Goal: Task Accomplishment & Management: Complete application form

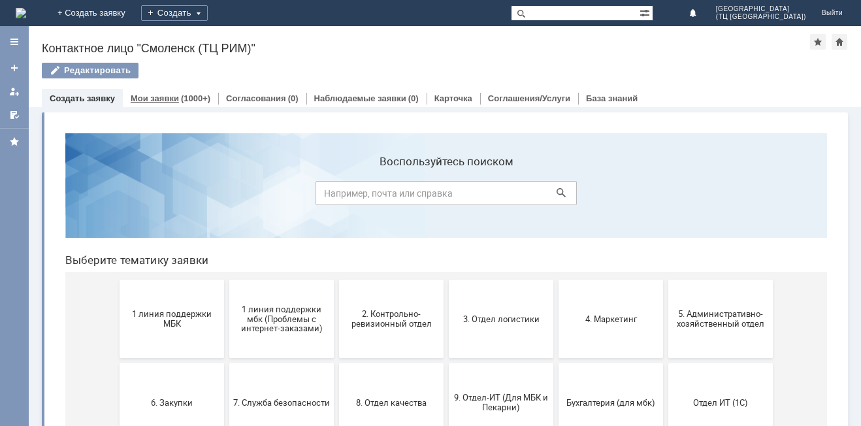
click at [162, 101] on link "Мои заявки" at bounding box center [155, 98] width 48 height 10
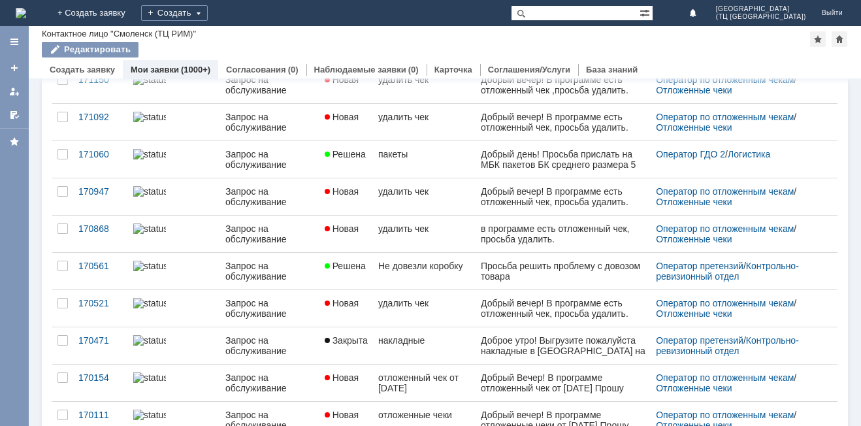
scroll to position [196, 0]
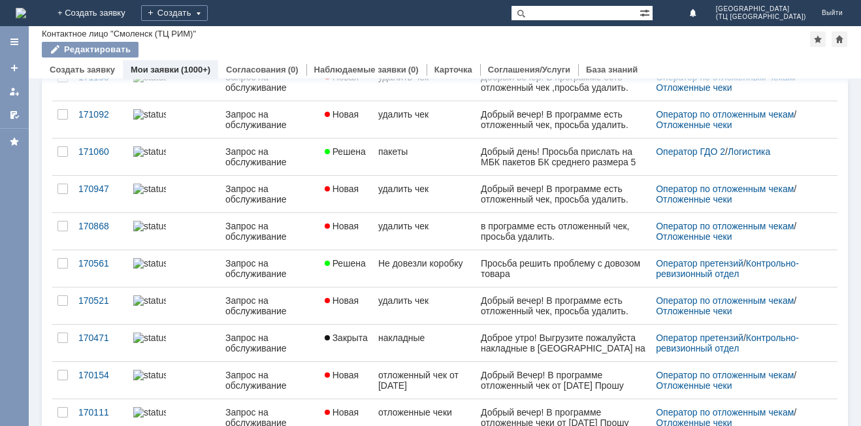
scroll to position [190, 0]
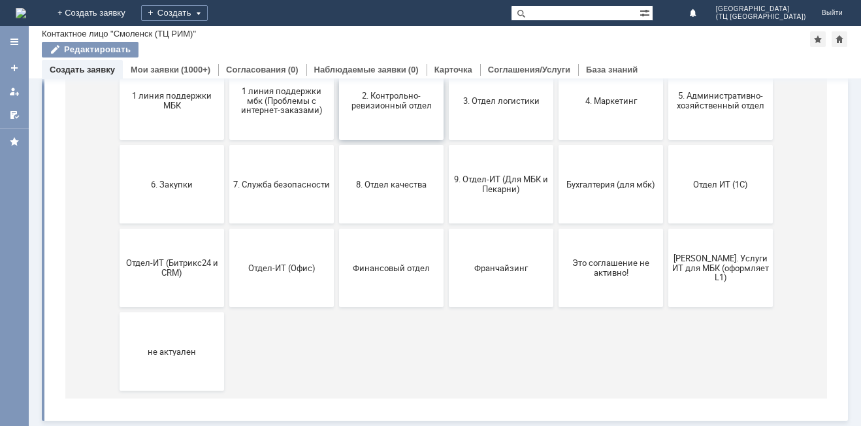
click at [372, 101] on span "2. Контрольно-ревизионный отдел" at bounding box center [391, 101] width 97 height 20
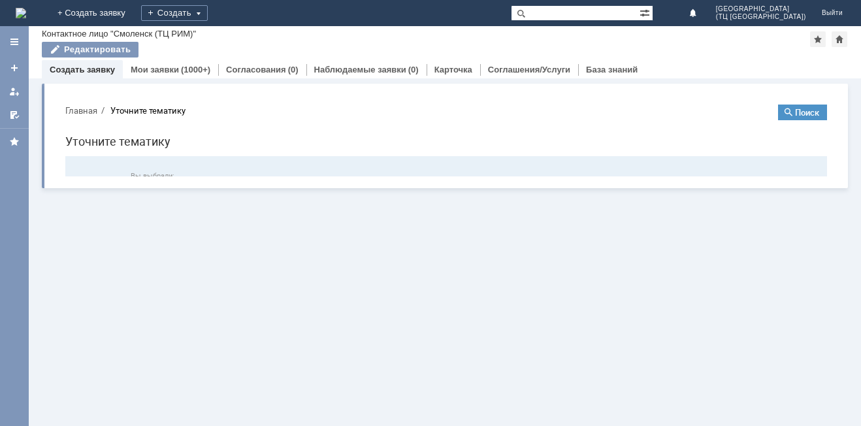
scroll to position [0, 0]
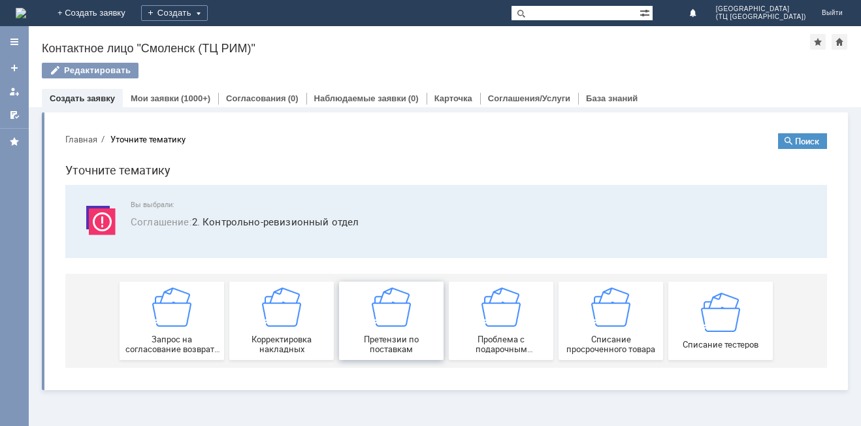
click at [389, 310] on img at bounding box center [391, 307] width 39 height 39
click at [157, 98] on link "Мои заявки" at bounding box center [155, 98] width 48 height 10
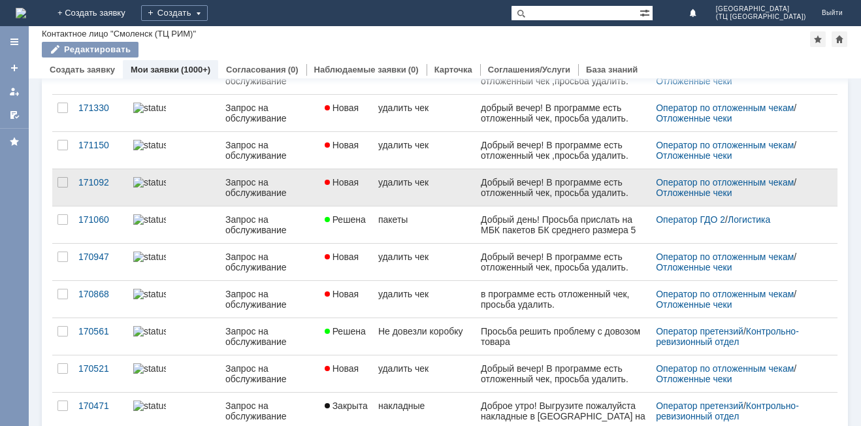
scroll to position [131, 0]
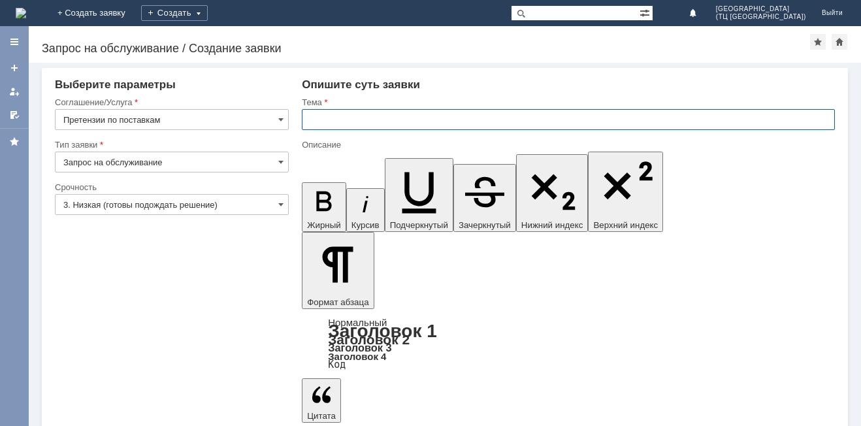
click at [318, 120] on input "text" at bounding box center [568, 119] width 533 height 21
type input "Нет накладных"
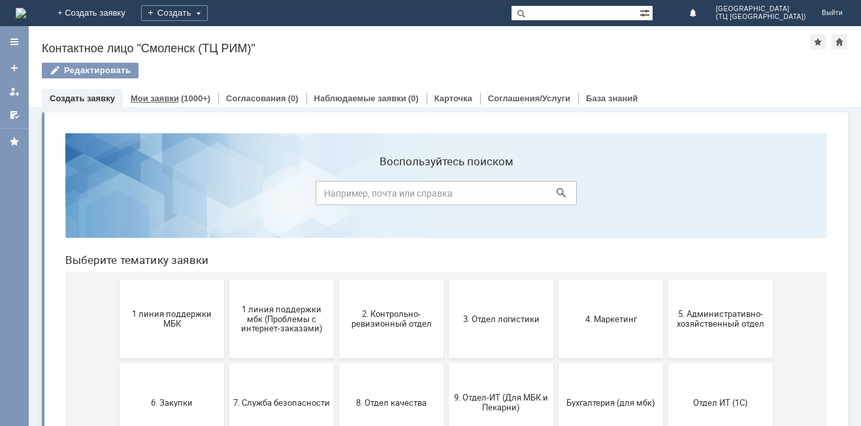
click at [165, 99] on link "Мои заявки" at bounding box center [155, 98] width 48 height 10
click at [167, 103] on link "Мои заявки" at bounding box center [155, 98] width 48 height 10
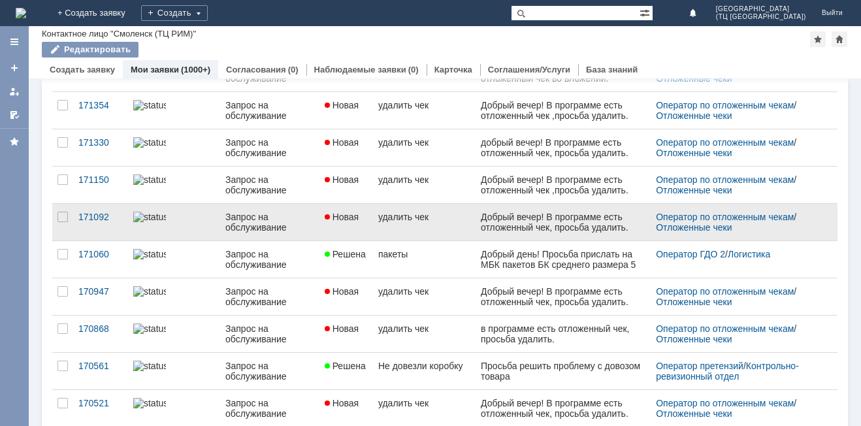
scroll to position [196, 0]
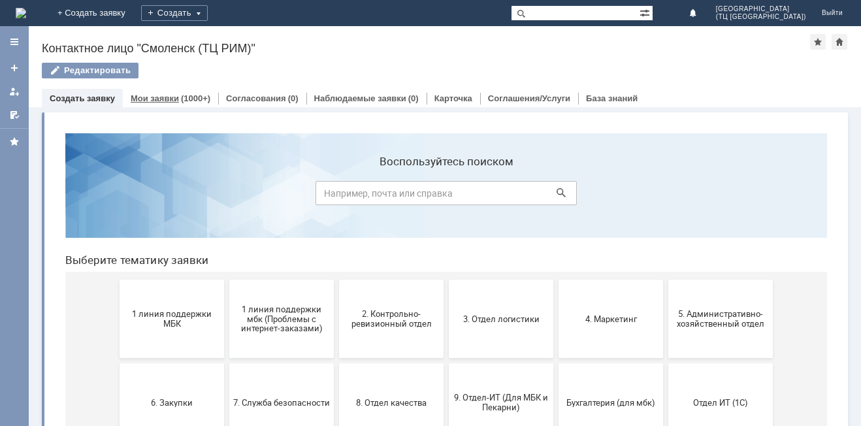
click at [163, 97] on link "Мои заявки" at bounding box center [155, 98] width 48 height 10
click at [399, 324] on span "2. Контрольно-ревизионный отдел" at bounding box center [391, 319] width 97 height 20
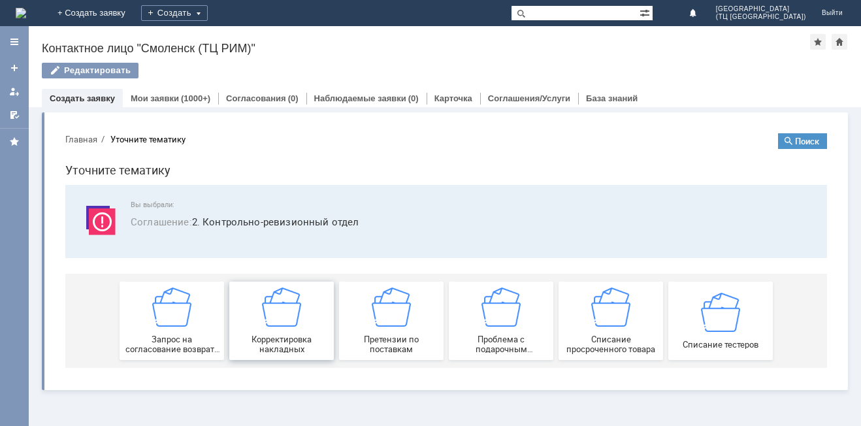
click at [290, 323] on img at bounding box center [281, 307] width 39 height 39
click at [270, 306] on img at bounding box center [281, 307] width 39 height 39
click at [160, 99] on link "Мои заявки" at bounding box center [155, 98] width 48 height 10
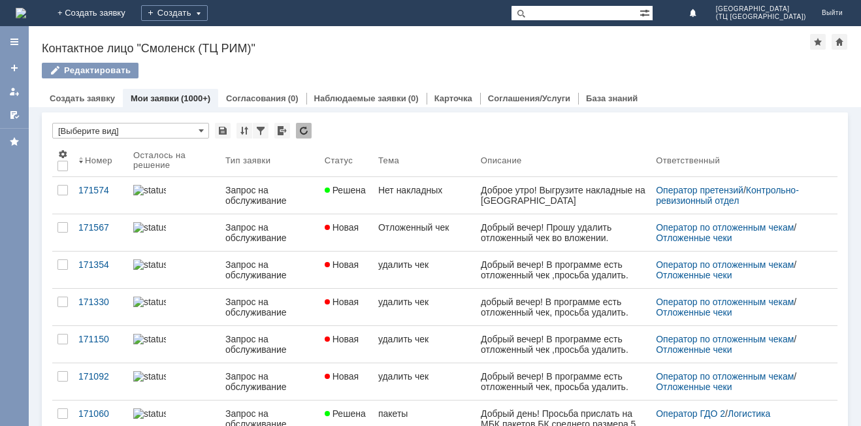
click at [162, 97] on link "Мои заявки" at bounding box center [155, 98] width 48 height 10
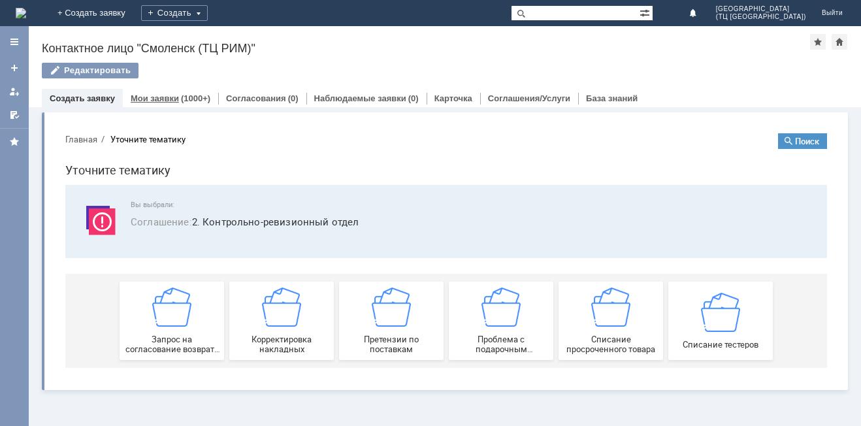
click at [159, 99] on link "Мои заявки" at bounding box center [155, 98] width 48 height 10
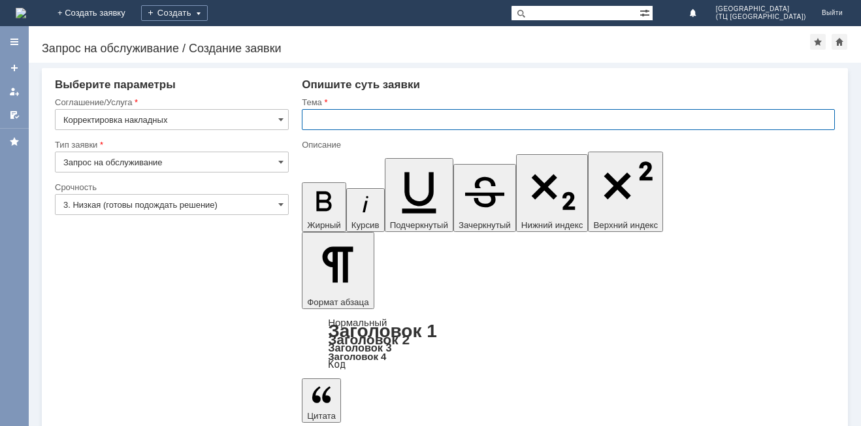
click at [332, 122] on input "text" at bounding box center [568, 119] width 533 height 21
type input "Накладные"
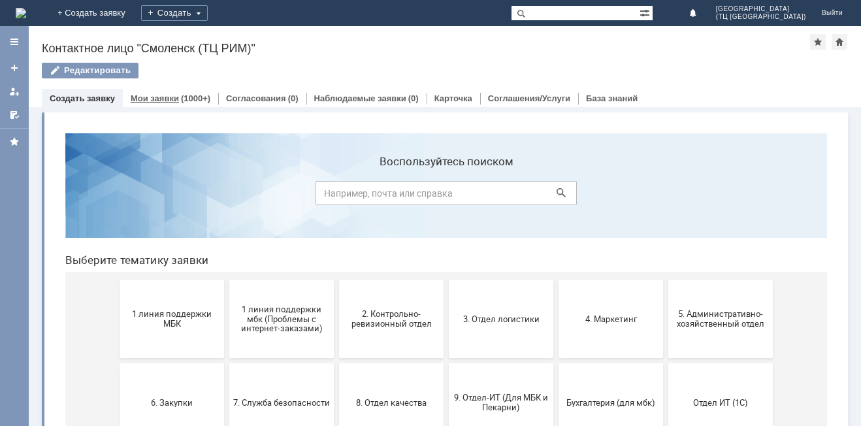
click at [161, 97] on link "Мои заявки" at bounding box center [155, 98] width 48 height 10
click at [162, 102] on link "Мои заявки" at bounding box center [155, 98] width 48 height 10
click at [176, 91] on div "Мои заявки (1000+)" at bounding box center [170, 98] width 95 height 19
